Goal: Task Accomplishment & Management: Complete application form

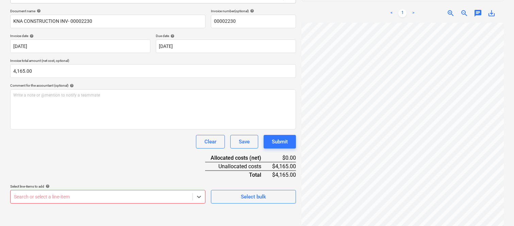
scroll to position [209, 77]
click at [124, 152] on div "Document name help KNA CONSTRUCTION INV- 00002230 Invoice number (optional) hel…" at bounding box center [152, 106] width 285 height 195
click at [95, 129] on body "Sales Projects Contacts Company Inbox 4 Approvals format_size keyboard_arrow_do…" at bounding box center [257, 16] width 514 height 226
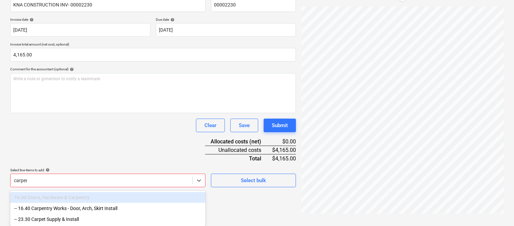
scroll to position [102, 0]
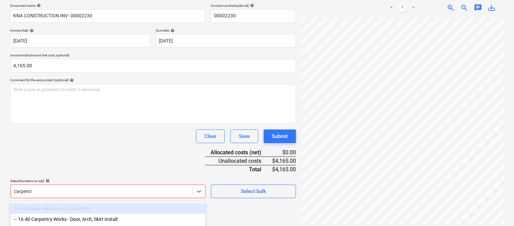
type input "carpentry"
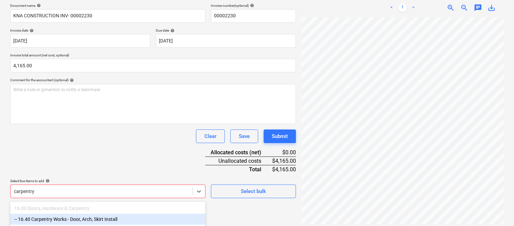
click at [62, 222] on div "-- 16.40 Carpentry Works - Door, Arch, Skirt Install" at bounding box center [107, 219] width 195 height 11
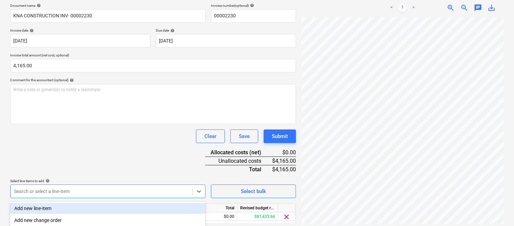
click at [63, 149] on div "Document name help KNA CONSTRUCTION INV- 00002230 Invoice number (optional) hel…" at bounding box center [152, 123] width 285 height 240
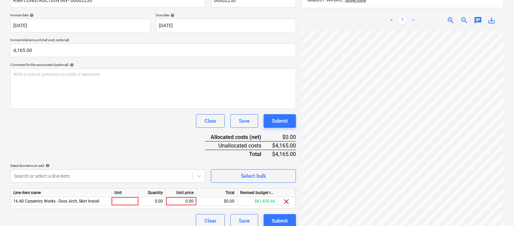
scroll to position [125, 0]
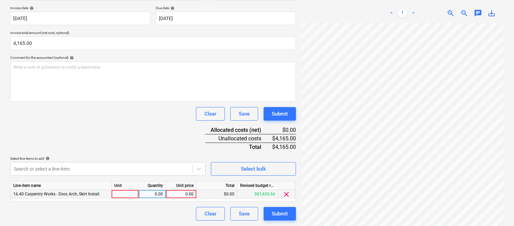
click at [128, 194] on div at bounding box center [124, 194] width 27 height 8
type input "invoice"
click at [155, 195] on div "0.00" at bounding box center [151, 194] width 21 height 8
type input "1"
click at [182, 193] on div "0.00" at bounding box center [181, 194] width 25 height 8
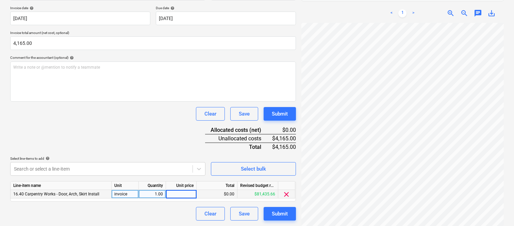
type input "4,165"
click at [110, 136] on div "Document name help KNA CONSTRUCTION INV- 00002230 Invoice number (optional) hel…" at bounding box center [152, 101] width 285 height 240
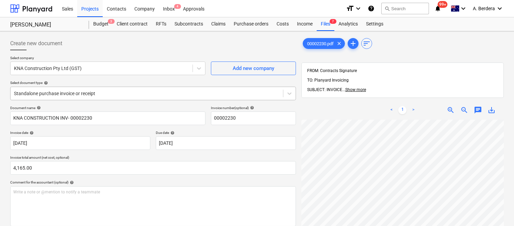
click at [125, 94] on div at bounding box center [146, 93] width 265 height 7
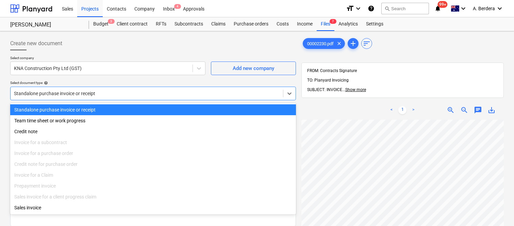
click at [127, 107] on div "Standalone purchase invoice or receipt" at bounding box center [152, 109] width 285 height 11
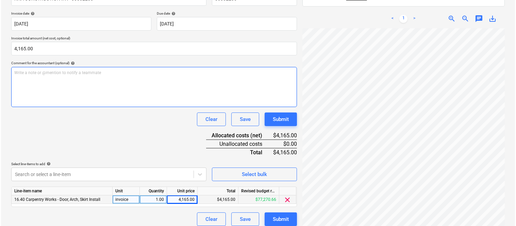
scroll to position [125, 0]
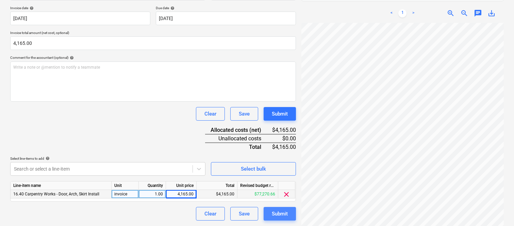
click at [283, 215] on div "Submit" at bounding box center [280, 213] width 16 height 9
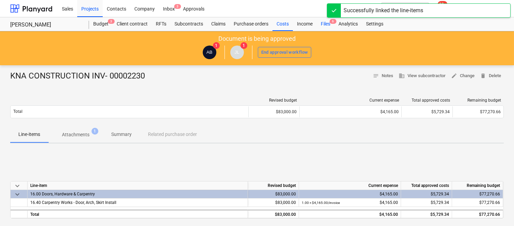
click at [326, 23] on div "Files 6" at bounding box center [325, 24] width 18 height 14
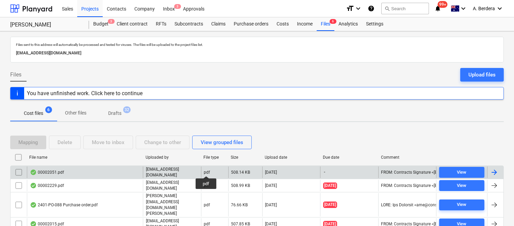
click at [206, 170] on div "pdf" at bounding box center [207, 172] width 6 height 5
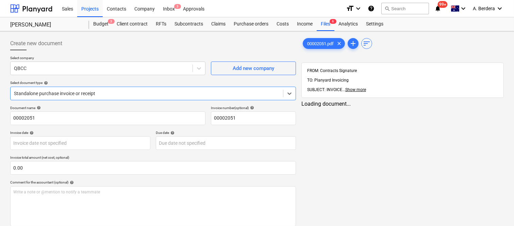
type input "00002051"
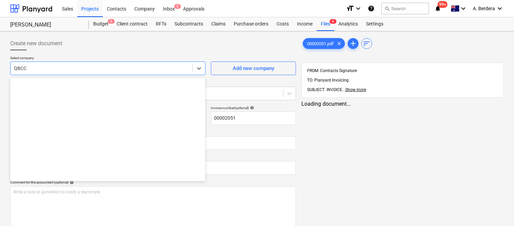
click at [139, 68] on div at bounding box center [101, 68] width 175 height 7
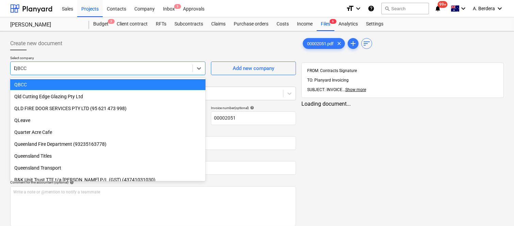
scroll to position [719, 0]
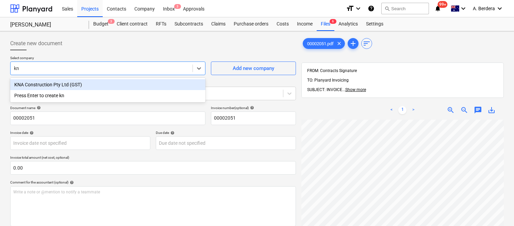
type input "kna"
click at [100, 84] on div "KNA Construction Pty Ltd (GST)" at bounding box center [107, 84] width 195 height 11
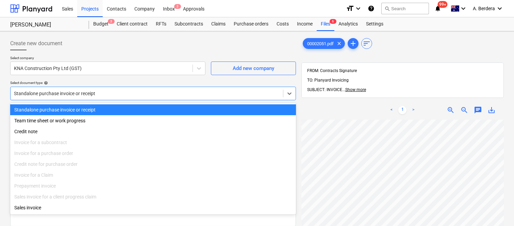
click at [112, 93] on div at bounding box center [146, 93] width 265 height 7
click at [122, 111] on div "Standalone purchase invoice or receipt" at bounding box center [152, 109] width 285 height 11
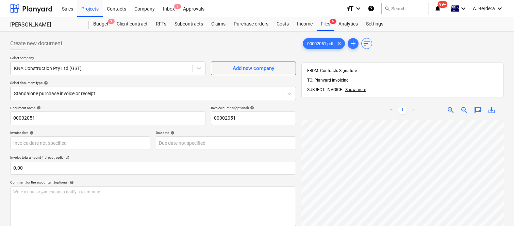
scroll to position [18, 66]
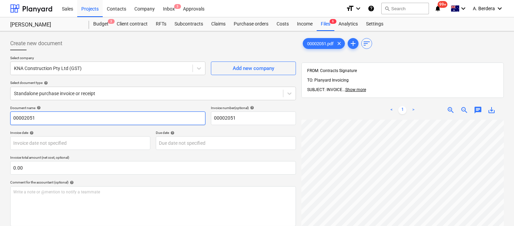
click at [12, 117] on input "00002051" at bounding box center [107, 118] width 195 height 14
click at [62, 117] on input "KNA CONSTRUCTIONS INV- 00002051" at bounding box center [107, 118] width 195 height 14
type input "KNA CONSTRUCTION INV- 00002051"
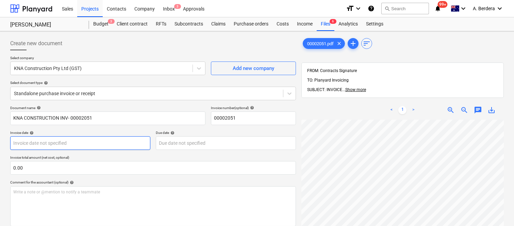
click at [50, 142] on body "Sales Projects Contacts Company Inbox 3 Approvals format_size keyboard_arrow_do…" at bounding box center [257, 113] width 514 height 226
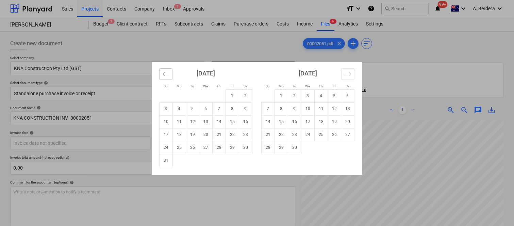
click at [164, 77] on button "Move backward to switch to the previous month." at bounding box center [165, 74] width 13 height 12
click at [164, 79] on button "Move backward to switch to the previous month." at bounding box center [165, 74] width 13 height 12
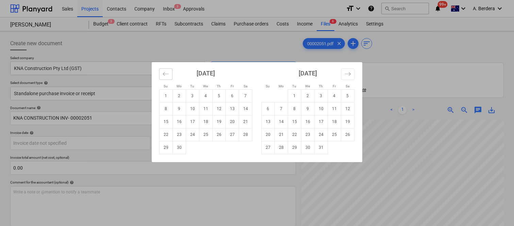
click at [164, 79] on button "Move backward to switch to the previous month." at bounding box center [165, 74] width 13 height 12
click at [165, 79] on button "Move backward to switch to the previous month." at bounding box center [165, 74] width 13 height 12
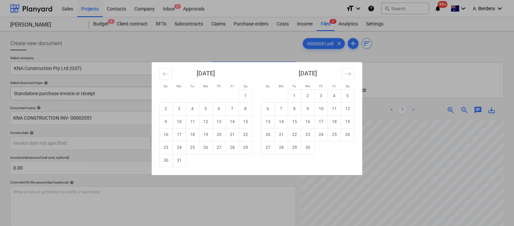
click at [245, 97] on td "1" at bounding box center [245, 95] width 13 height 13
type input "[DATE]"
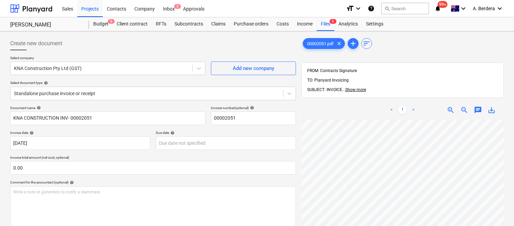
scroll to position [49, 68]
click at [216, 139] on body "Sales Projects Contacts Company Inbox 3 Approvals format_size keyboard_arrow_do…" at bounding box center [257, 113] width 514 height 226
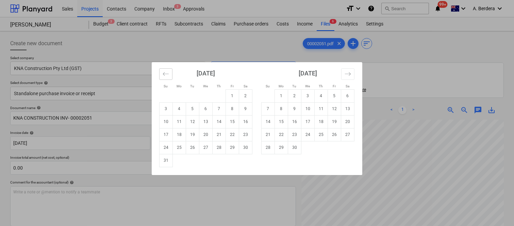
click at [168, 73] on icon "Move backward to switch to the previous month." at bounding box center [165, 74] width 6 height 6
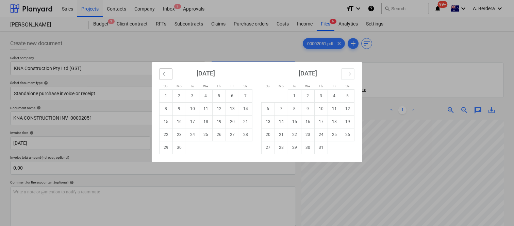
click at [168, 73] on icon "Move backward to switch to the previous month." at bounding box center [165, 74] width 6 height 6
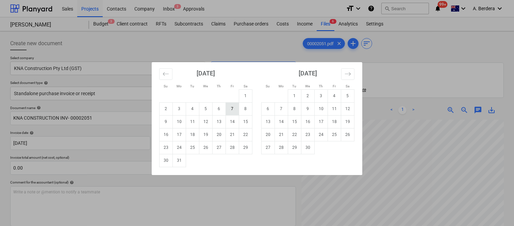
click at [234, 111] on td "7" at bounding box center [232, 108] width 13 height 13
type input "[DATE]"
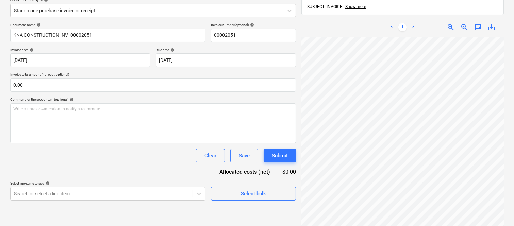
scroll to position [97, 0]
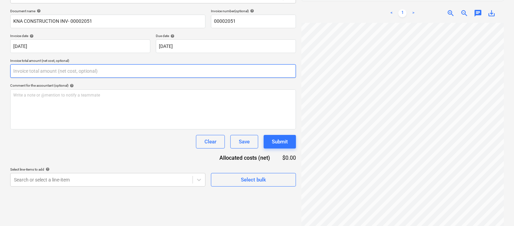
click at [83, 67] on input "text" at bounding box center [152, 71] width 285 height 14
paste input "255"
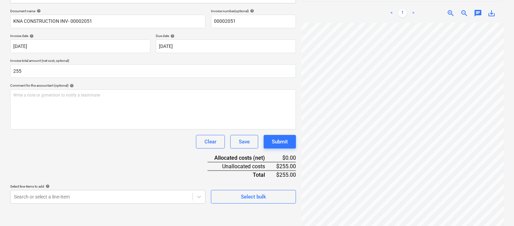
type input "255.00"
click at [109, 148] on div "Clear Save Submit" at bounding box center [152, 142] width 285 height 14
click at [87, 129] on body "Sales Projects Contacts Company Inbox 3 Approvals format_size keyboard_arrow_do…" at bounding box center [257, 16] width 514 height 226
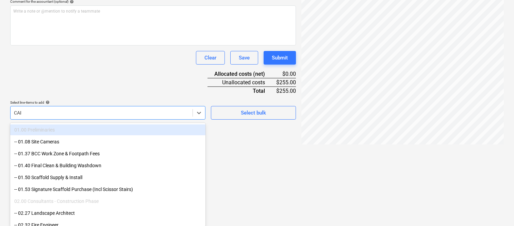
scroll to position [135, 0]
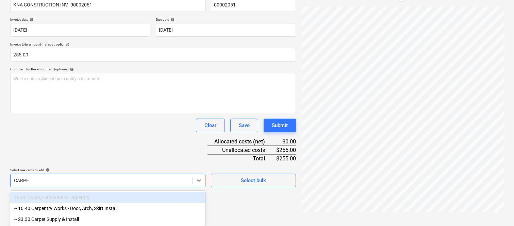
type input "CARPEN"
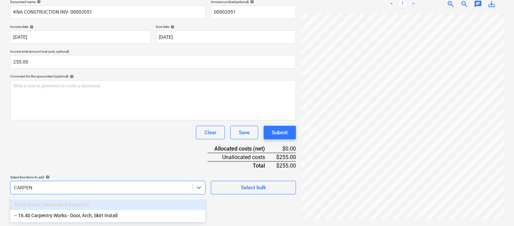
scroll to position [102, 0]
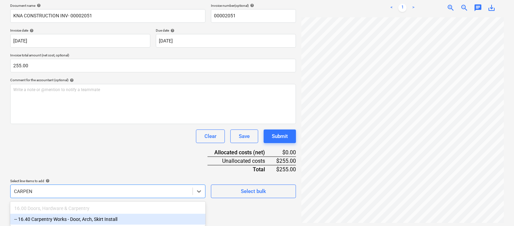
click at [75, 219] on div "-- 16.40 Carpentry Works - Door, Arch, Skirt Install" at bounding box center [107, 219] width 195 height 11
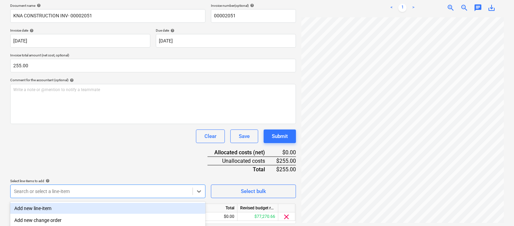
click at [70, 155] on div "Document name help KNA CONSTRUCTION INV- 00002051 Invoice number (optional) hel…" at bounding box center [152, 123] width 285 height 240
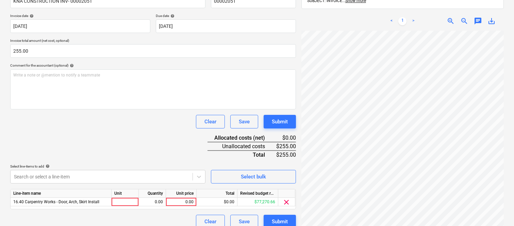
scroll to position [125, 0]
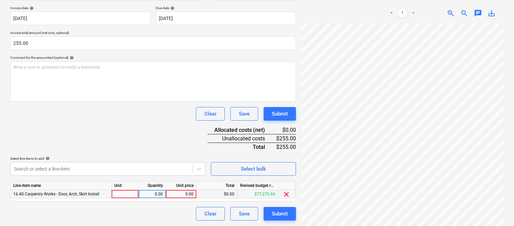
click at [128, 195] on div at bounding box center [124, 194] width 27 height 8
type input "INVOICE"
click at [156, 195] on div "0.00" at bounding box center [151, 194] width 21 height 8
type input "1"
click at [185, 195] on div "0.00" at bounding box center [181, 194] width 25 height 8
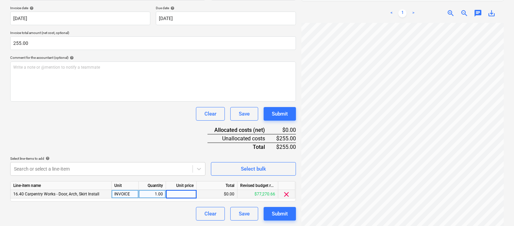
type input "255"
click at [157, 211] on div "Clear Save Submit" at bounding box center [152, 214] width 285 height 14
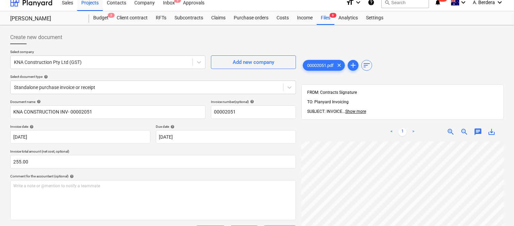
scroll to position [0, 0]
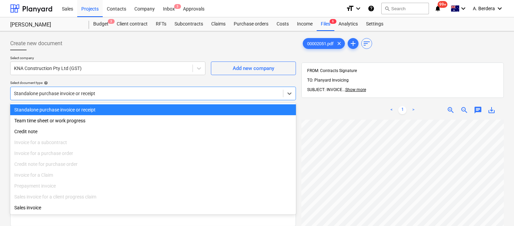
click at [133, 90] on div at bounding box center [146, 93] width 265 height 7
click at [127, 108] on div "Standalone purchase invoice or receipt" at bounding box center [152, 109] width 285 height 11
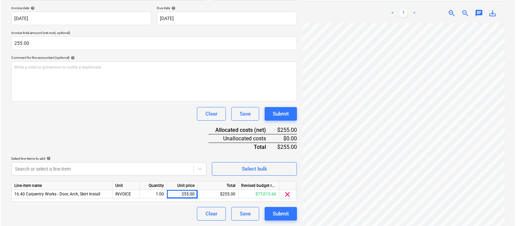
scroll to position [227, 93]
click at [285, 213] on div "Submit" at bounding box center [280, 213] width 16 height 9
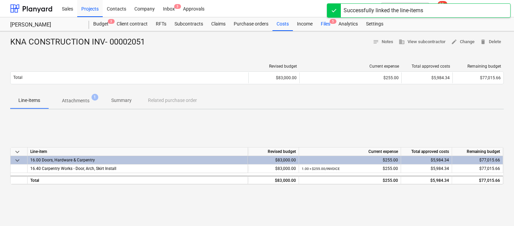
click at [328, 22] on div "Files 5" at bounding box center [325, 24] width 18 height 14
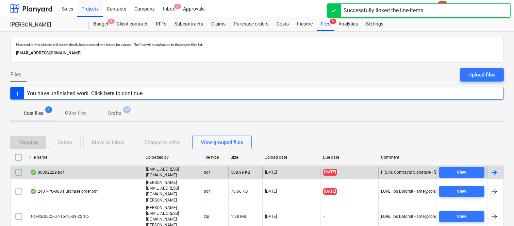
click at [93, 172] on div "00002229.pdf" at bounding box center [85, 173] width 116 height 12
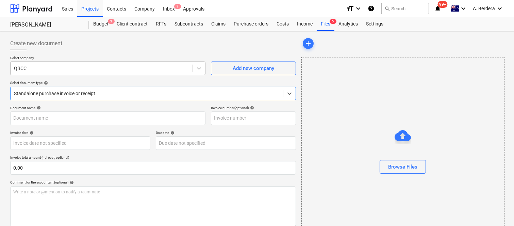
click at [137, 69] on div at bounding box center [101, 68] width 175 height 7
type input "00002229"
type input "[DATE]"
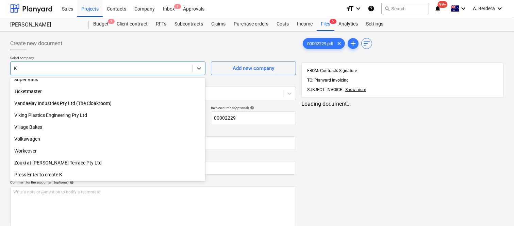
scroll to position [719, 0]
type input "KN"
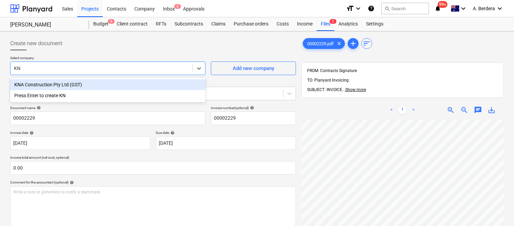
click at [122, 84] on div "KNA Construction Pty Ltd (GST)" at bounding box center [107, 84] width 195 height 11
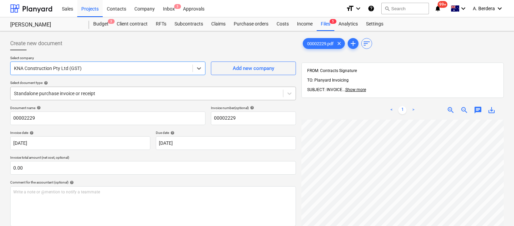
click at [111, 90] on div at bounding box center [146, 93] width 265 height 7
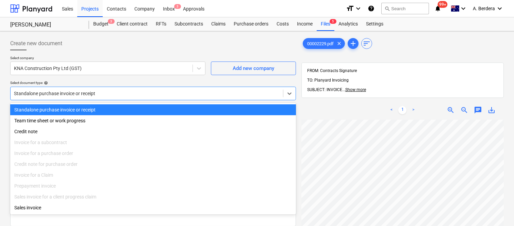
click at [111, 114] on div "Standalone purchase invoice or receipt" at bounding box center [152, 109] width 285 height 11
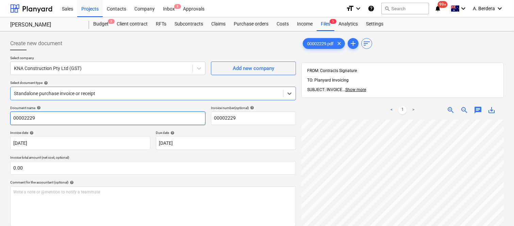
click at [11, 119] on input "00002229" at bounding box center [107, 118] width 195 height 14
type input "KNA CONSTRUCTION INV- 00002229"
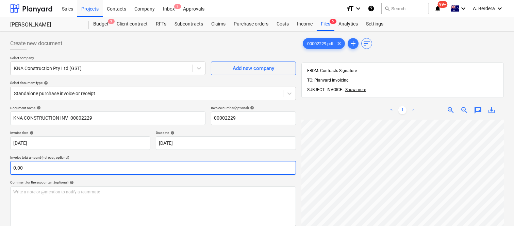
scroll to position [227, 87]
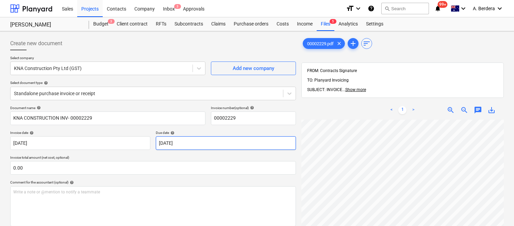
click at [235, 144] on body "Sales Projects Contacts Company Inbox 3 Approvals format_size keyboard_arrow_do…" at bounding box center [257, 113] width 514 height 226
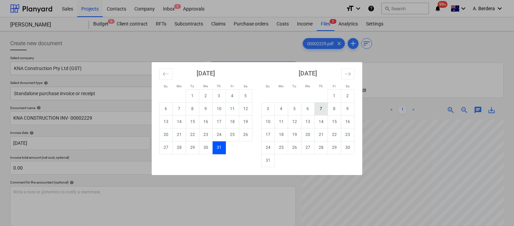
click at [321, 110] on td "7" at bounding box center [320, 108] width 13 height 13
type input "[DATE]"
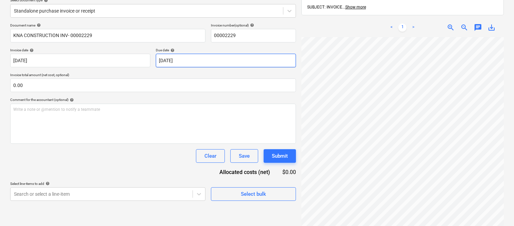
scroll to position [97, 0]
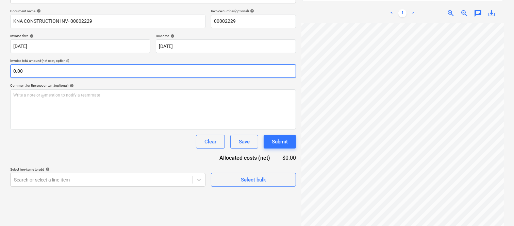
click at [90, 72] on input "0.00" at bounding box center [152, 71] width 285 height 14
paste input "1,360"
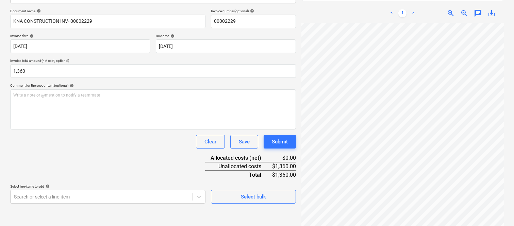
type input "1,360.00"
click at [86, 148] on div "Document name help KNA CONSTRUCTION INV- 00002229 Invoice number (optional) hel…" at bounding box center [152, 106] width 285 height 195
click at [72, 129] on body "Sales Projects Contacts Company Inbox 3 Approvals format_size keyboard_arrow_do…" at bounding box center [257, 16] width 514 height 226
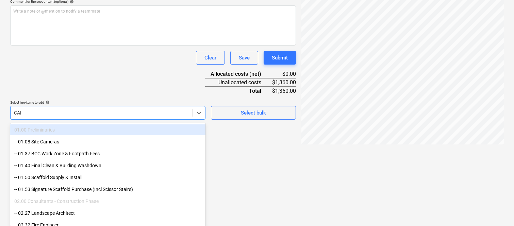
scroll to position [135, 0]
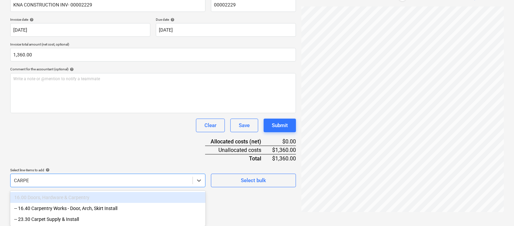
type input "CARPEN"
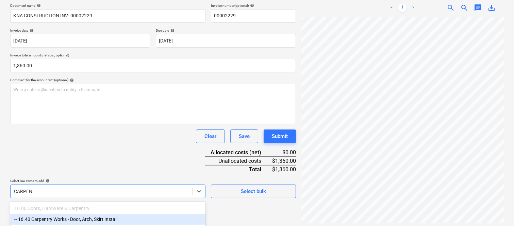
click at [100, 218] on div "-- 16.40 Carpentry Works - Door, Arch, Skirt Install" at bounding box center [107, 219] width 195 height 11
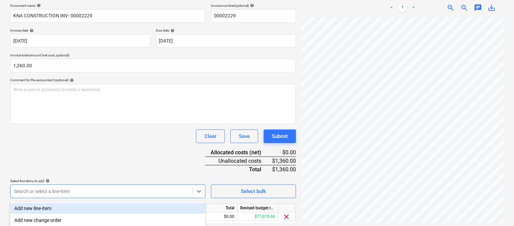
click at [111, 159] on div "Document name help KNA CONSTRUCTION INV- 00002229 Invoice number (optional) hel…" at bounding box center [152, 123] width 285 height 240
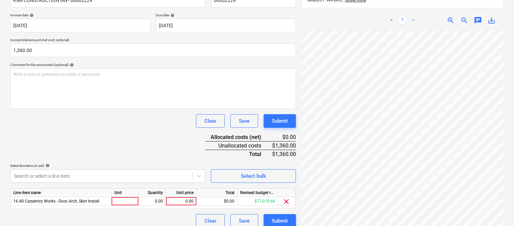
scroll to position [125, 0]
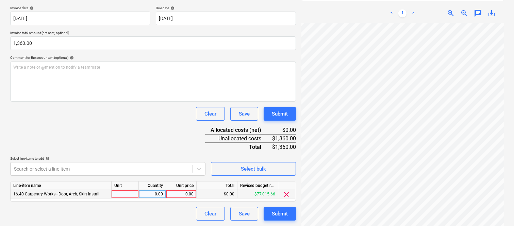
click at [131, 194] on div at bounding box center [124, 194] width 27 height 8
type input "INVOICE"
click at [155, 193] on div "0.00" at bounding box center [151, 194] width 21 height 8
type input "1"
click at [184, 194] on div "0.00" at bounding box center [181, 194] width 25 height 8
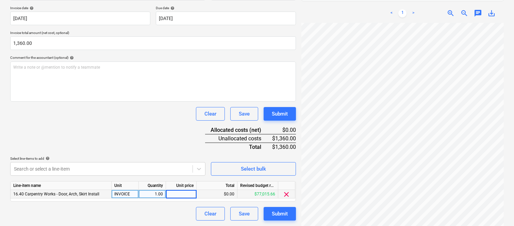
type input "1,360"
click at [145, 218] on div "Clear Save Submit" at bounding box center [152, 214] width 285 height 14
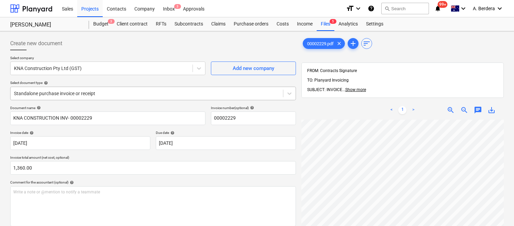
click at [124, 90] on div at bounding box center [146, 93] width 265 height 7
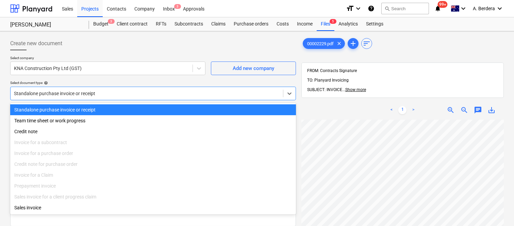
click at [131, 104] on div "Standalone purchase invoice or receipt" at bounding box center [152, 109] width 285 height 11
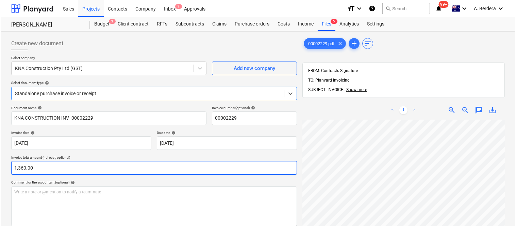
scroll to position [125, 0]
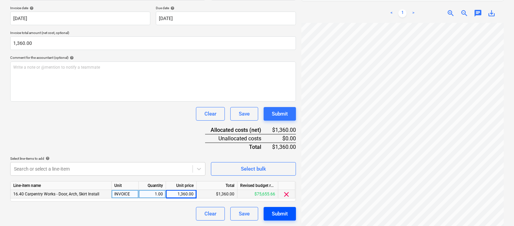
click at [285, 215] on div "Submit" at bounding box center [280, 213] width 16 height 9
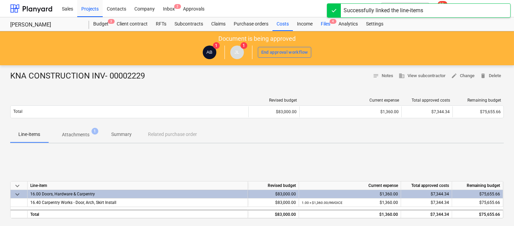
click at [329, 22] on div "Files 4" at bounding box center [325, 24] width 18 height 14
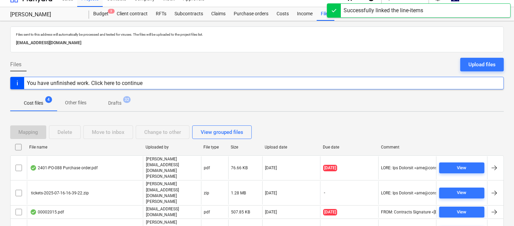
scroll to position [15, 0]
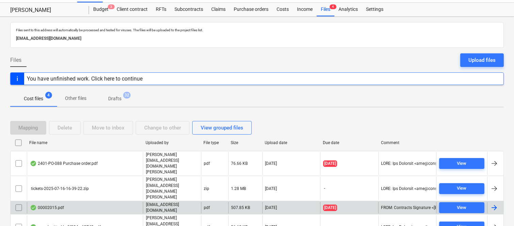
click at [120, 202] on div "00002015.pdf" at bounding box center [85, 208] width 116 height 12
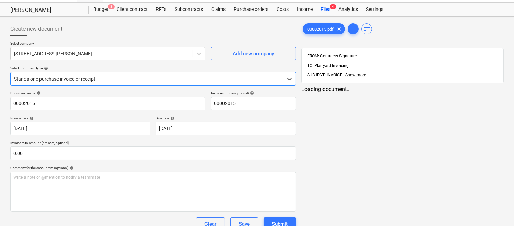
type input "00002015"
type input "[DATE]"
drag, startPoint x: 108, startPoint y: 56, endPoint x: 111, endPoint y: 52, distance: 4.8
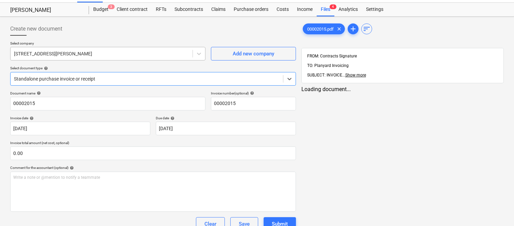
click at [109, 55] on div at bounding box center [101, 53] width 175 height 7
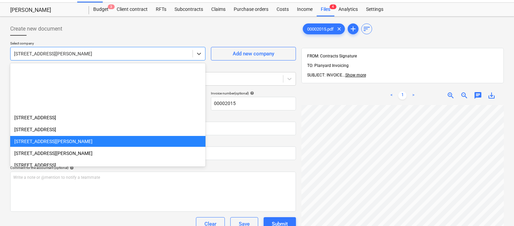
scroll to position [71, 0]
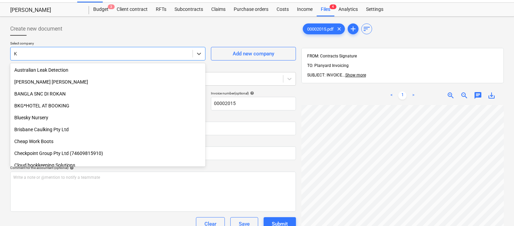
type input "KN"
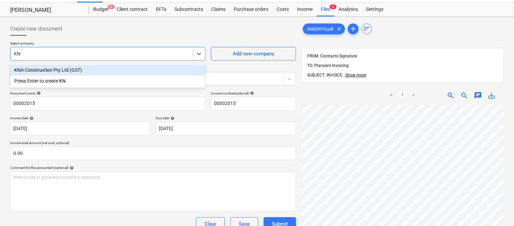
click at [109, 70] on div "KNA Construction Pty Ltd (GST)" at bounding box center [107, 70] width 195 height 11
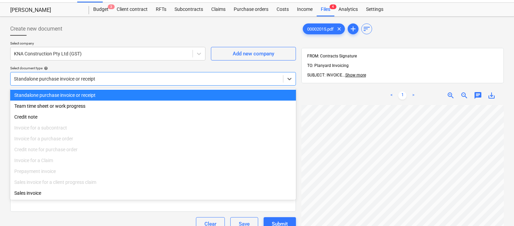
drag, startPoint x: 117, startPoint y: 79, endPoint x: 120, endPoint y: 77, distance: 4.1
click at [118, 77] on div at bounding box center [146, 78] width 265 height 7
click at [130, 93] on div "Standalone purchase invoice or receipt" at bounding box center [152, 95] width 285 height 11
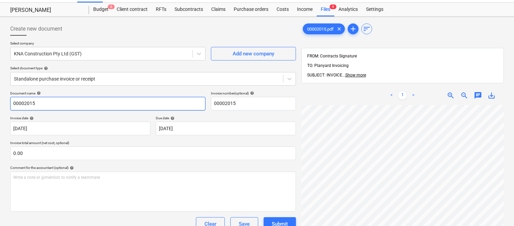
click at [11, 104] on input "00002015" at bounding box center [107, 104] width 195 height 14
type input "KNA CONSTRUCTON INV- 00002015"
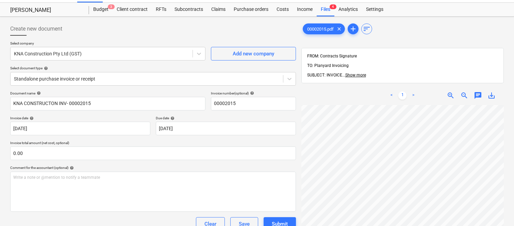
scroll to position [215, 25]
click at [212, 131] on body "Sales Projects Contacts Company Inbox 2 Approvals format_size keyboard_arrow_do…" at bounding box center [257, 98] width 514 height 226
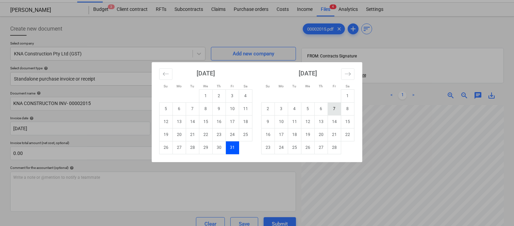
click at [335, 110] on td "7" at bounding box center [334, 108] width 13 height 13
type input "[DATE]"
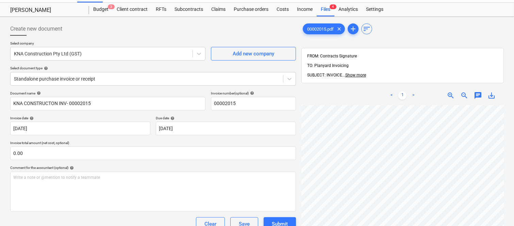
scroll to position [227, 104]
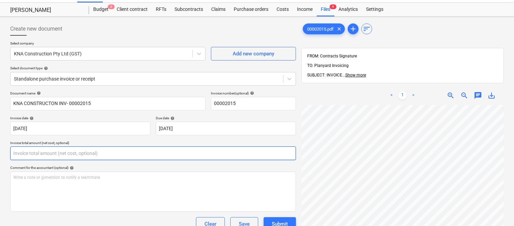
click at [71, 153] on input "text" at bounding box center [152, 153] width 285 height 14
paste input "2,677.5"
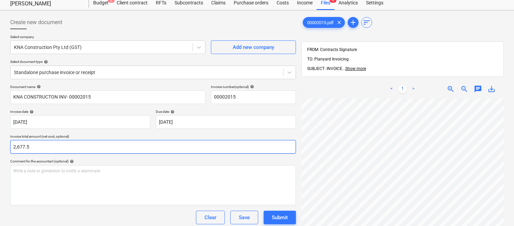
scroll to position [97, 0]
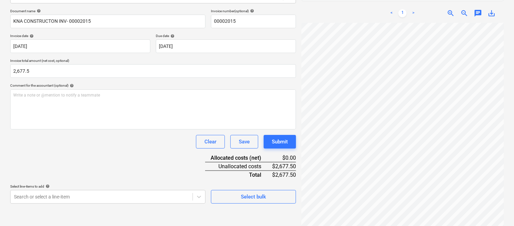
type input "2,677.50"
click at [87, 159] on div "Document name help KNA CONSTRUCTON INV- 00002015 Invoice number (optional) help…" at bounding box center [152, 106] width 285 height 195
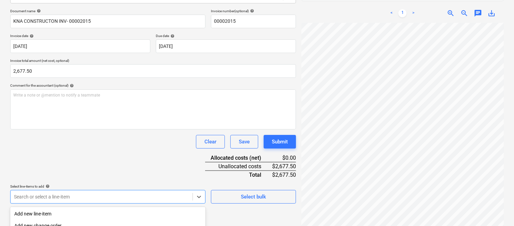
click at [89, 129] on body "Sales Projects Contacts Company Inbox 2 Approvals format_size keyboard_arrow_do…" at bounding box center [257, 16] width 514 height 226
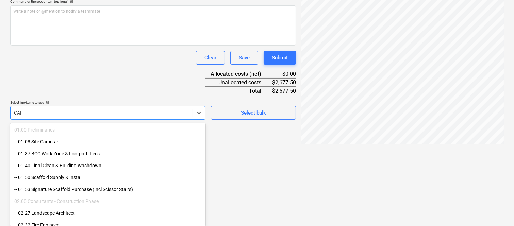
scroll to position [135, 0]
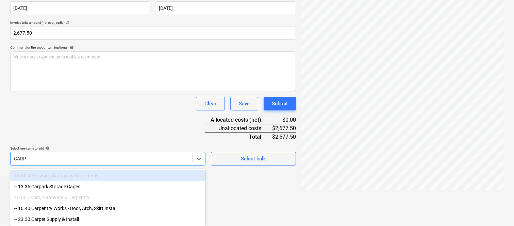
type input "CARPE"
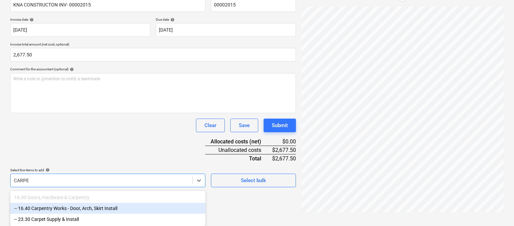
click at [89, 206] on div "-- 16.40 Carpentry Works - Door, Arch, Skirt Install" at bounding box center [107, 208] width 195 height 11
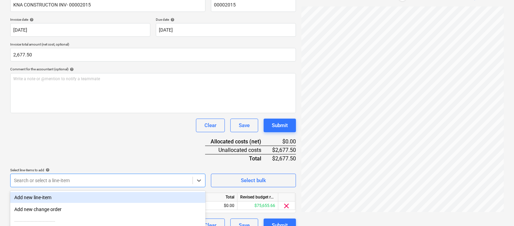
click at [84, 150] on div "Document name help KNA CONSTRUCTON INV- 00002015 Invoice number (optional) help…" at bounding box center [152, 113] width 285 height 240
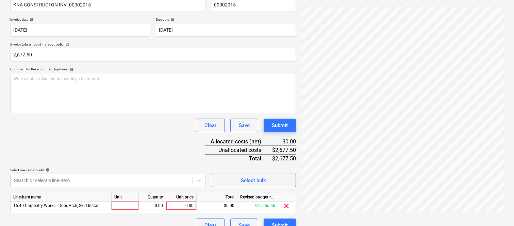
scroll to position [125, 0]
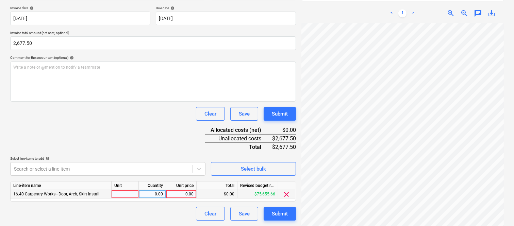
click at [126, 195] on div at bounding box center [124, 194] width 27 height 8
type input "INVOICE"
click at [158, 194] on div "0.00" at bounding box center [151, 194] width 21 height 8
type input "1"
click at [186, 195] on div "0.00" at bounding box center [181, 194] width 25 height 8
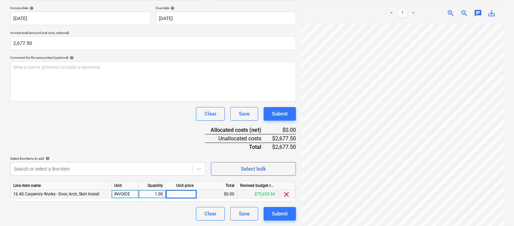
type input "2,677.5"
click at [141, 133] on div "Document name help KNA CONSTRUCTON INV- 00002015 Invoice number (optional) help…" at bounding box center [152, 101] width 285 height 240
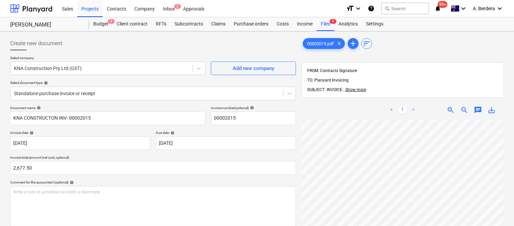
scroll to position [49, 104]
click at [153, 91] on div at bounding box center [146, 93] width 265 height 7
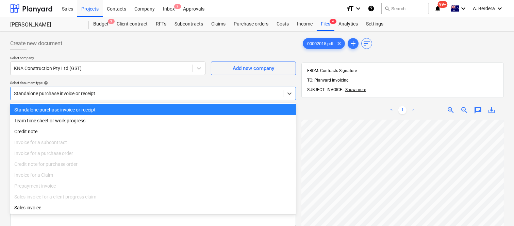
click at [158, 106] on div "Standalone purchase invoice or receipt" at bounding box center [152, 109] width 285 height 11
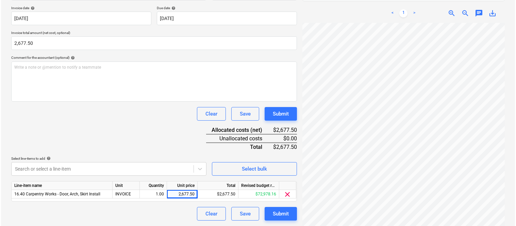
scroll to position [227, 104]
click at [277, 212] on div "Submit" at bounding box center [280, 213] width 16 height 9
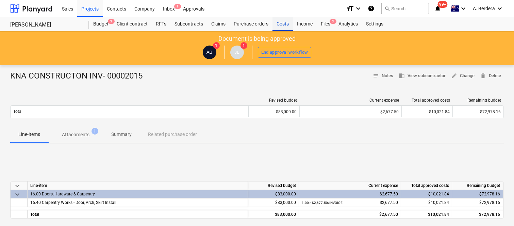
click at [278, 24] on div "Costs" at bounding box center [282, 24] width 20 height 14
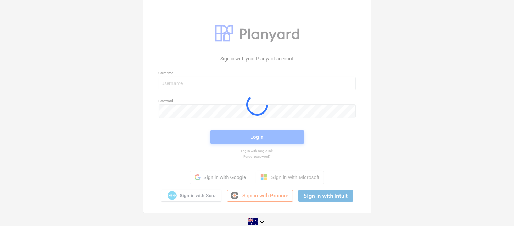
scroll to position [10, 0]
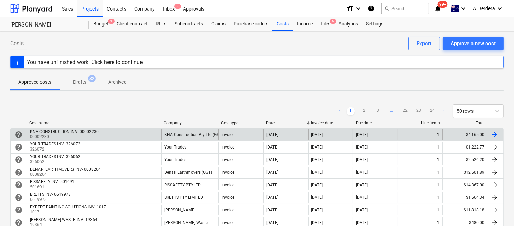
click at [156, 134] on div "KNA CONSTRUCTION INV- 00002230 00002230" at bounding box center [94, 134] width 134 height 11
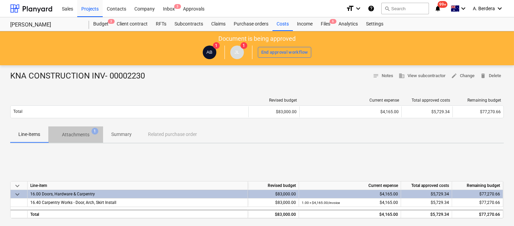
click at [88, 134] on p "Attachments" at bounding box center [76, 134] width 28 height 7
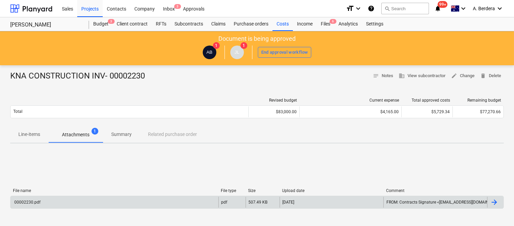
click at [120, 202] on div "00002230.pdf" at bounding box center [115, 202] width 208 height 11
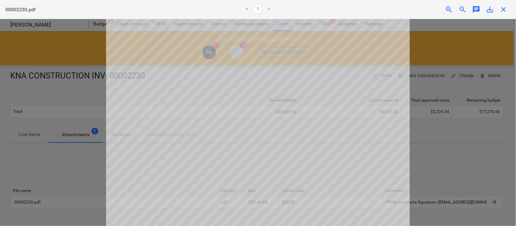
click at [504, 11] on span "close" at bounding box center [503, 9] width 8 height 8
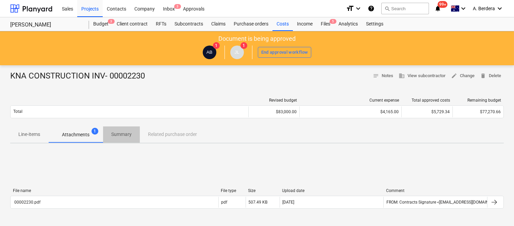
click at [127, 129] on span "Summary" at bounding box center [121, 134] width 37 height 11
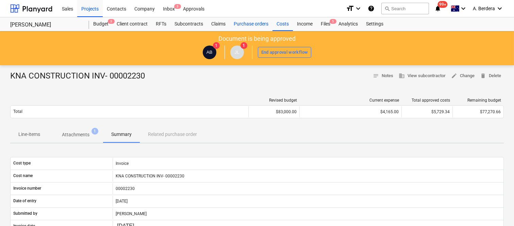
scroll to position [187, 0]
